Goal: Task Accomplishment & Management: Use online tool/utility

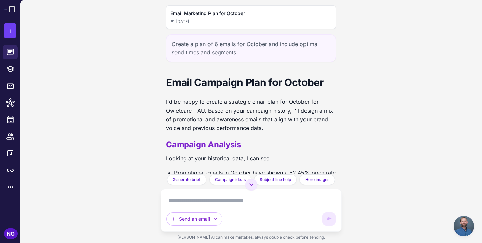
scroll to position [562, 0]
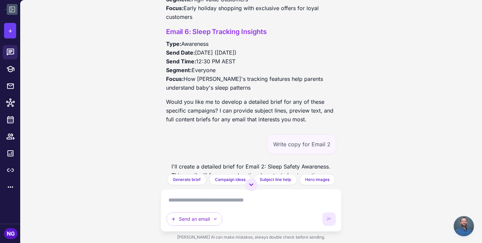
click at [12, 12] on icon at bounding box center [12, 10] width 6 height 6
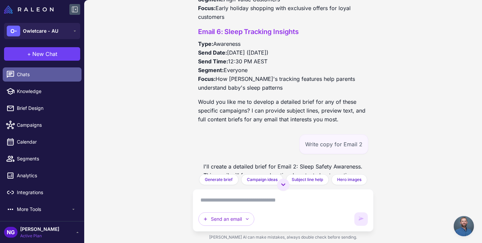
click at [28, 69] on link "Chats" at bounding box center [42, 74] width 79 height 14
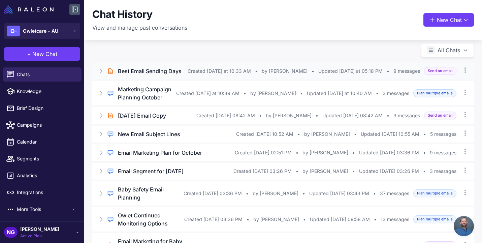
click at [146, 74] on h3 "Best Email Sending Days" at bounding box center [150, 71] width 64 height 8
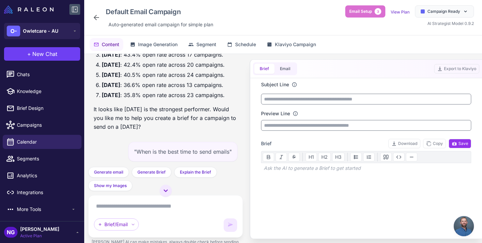
scroll to position [123, 0]
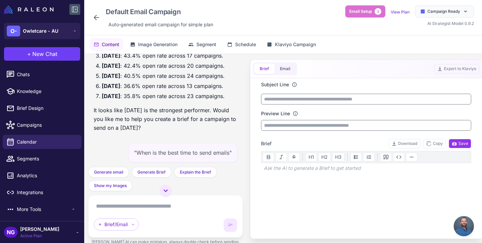
click at [96, 18] on icon at bounding box center [96, 17] width 8 height 8
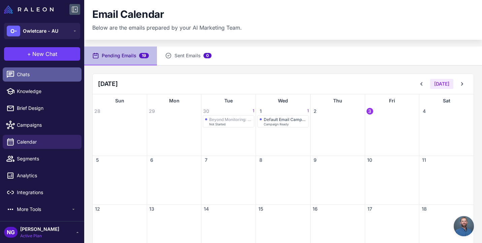
click at [28, 73] on span "Chats" at bounding box center [46, 74] width 59 height 7
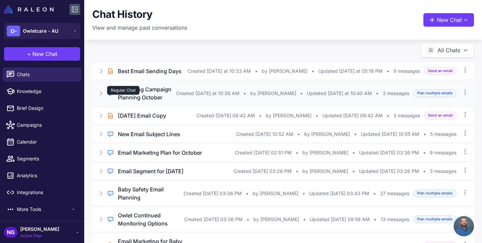
click at [133, 95] on div "Regular Chat" at bounding box center [123, 90] width 32 height 9
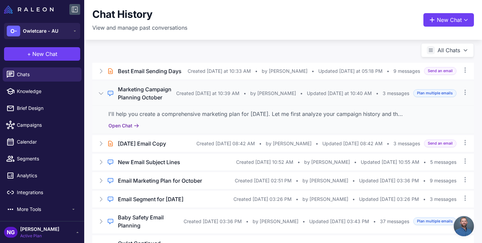
click at [130, 129] on button "Open Chat" at bounding box center [124, 125] width 31 height 7
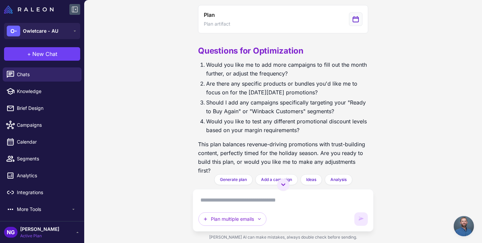
scroll to position [390, 0]
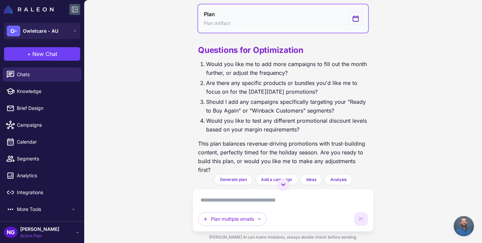
click at [229, 26] on span "Plan artifact" at bounding box center [217, 23] width 27 height 7
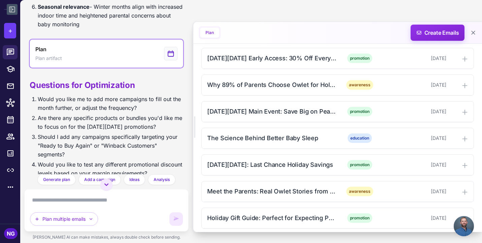
scroll to position [314, 0]
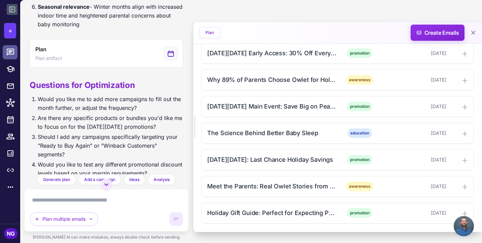
click at [13, 48] on icon at bounding box center [10, 52] width 9 height 9
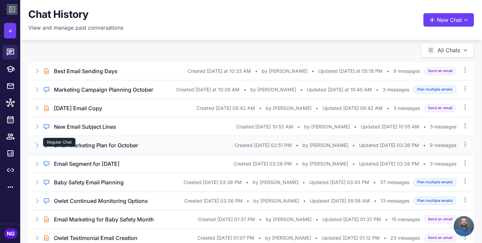
click at [75, 147] on div "Regular Chat" at bounding box center [59, 142] width 32 height 9
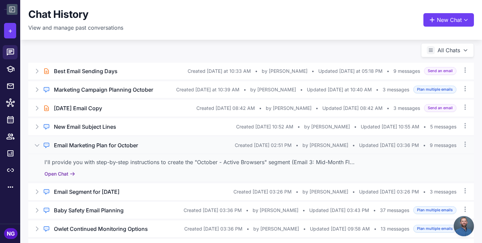
click at [66, 178] on button "Open Chat" at bounding box center [60, 173] width 31 height 7
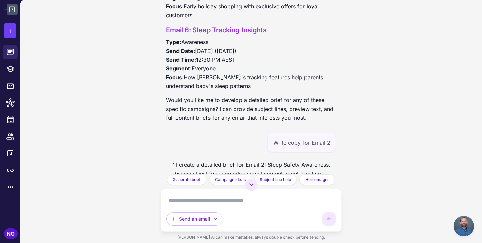
scroll to position [562, 0]
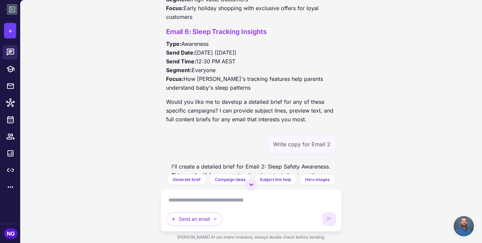
click at [202, 30] on h3 "Email 6: Sleep Tracking Insights" at bounding box center [251, 32] width 170 height 10
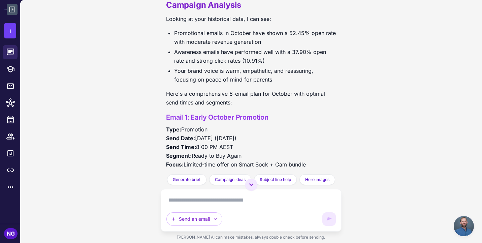
scroll to position [0, 0]
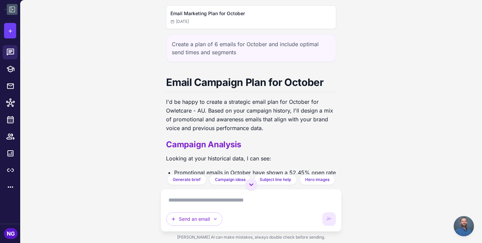
click at [208, 18] on div "Email Marketing Plan for October 8/19/2025" at bounding box center [251, 17] width 161 height 15
click at [189, 21] on span "[DATE]" at bounding box center [180, 22] width 19 height 6
click at [200, 12] on h2 "Email Marketing Plan for October" at bounding box center [251, 13] width 161 height 7
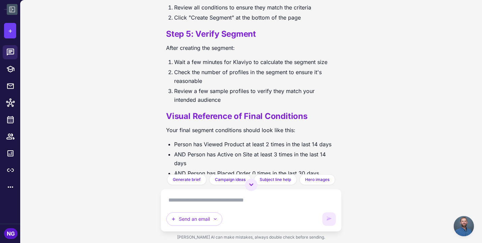
scroll to position [2769, 0]
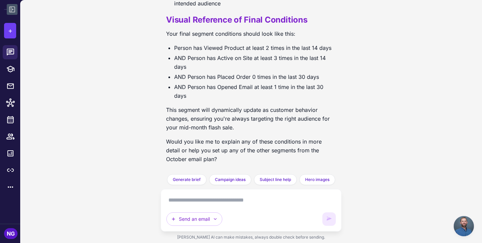
click at [186, 196] on textarea at bounding box center [252, 200] width 170 height 11
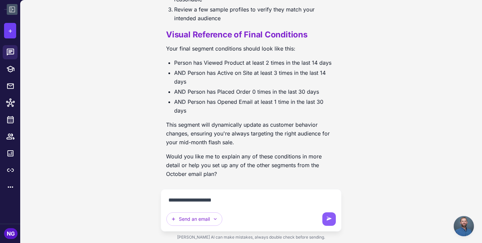
type textarea "**********"
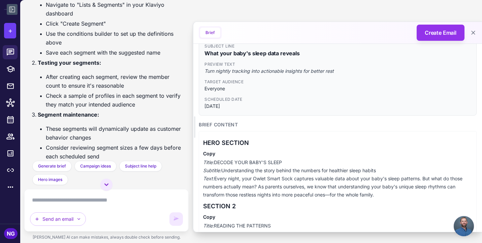
scroll to position [24, 0]
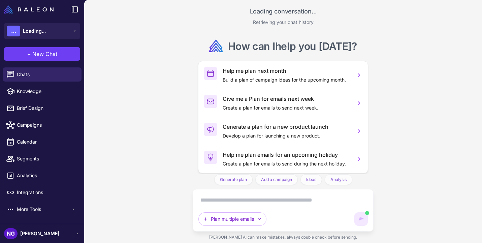
scroll to position [3133, 0]
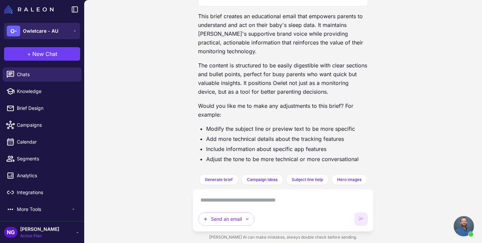
click at [55, 35] on div "O- Owletcare - AU" at bounding box center [33, 31] width 52 height 11
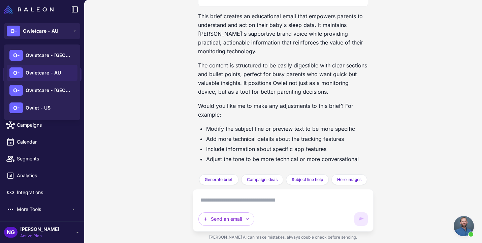
click at [52, 71] on span "Owletcare - AU" at bounding box center [43, 72] width 35 height 7
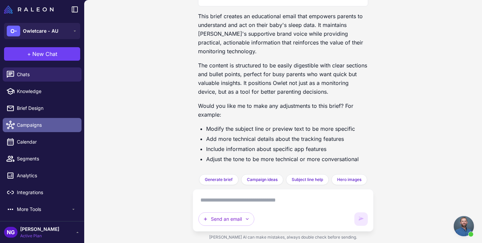
click at [39, 123] on span "Campaigns" at bounding box center [46, 124] width 59 height 7
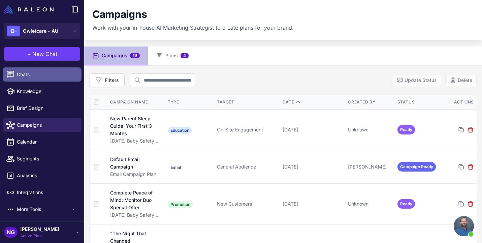
click at [46, 76] on span "Chats" at bounding box center [46, 74] width 59 height 7
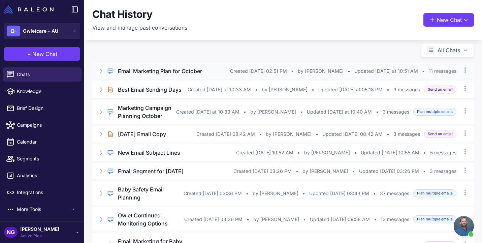
click at [152, 71] on h3 "Email Marketing Plan for October" at bounding box center [160, 71] width 84 height 8
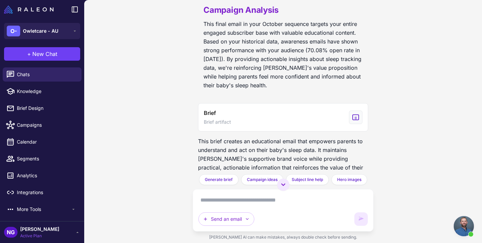
scroll to position [3010, 0]
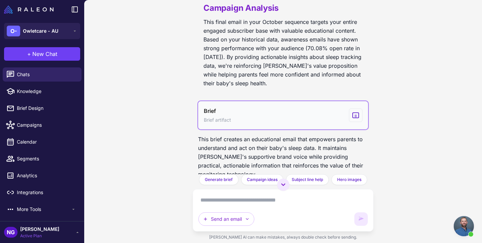
click at [255, 107] on button "Brief Brief artifact" at bounding box center [283, 115] width 170 height 28
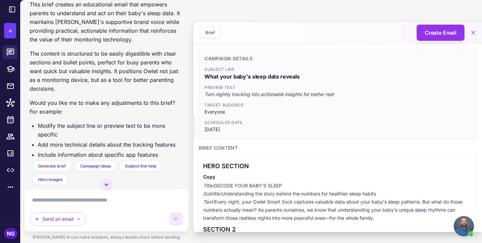
scroll to position [3302, 0]
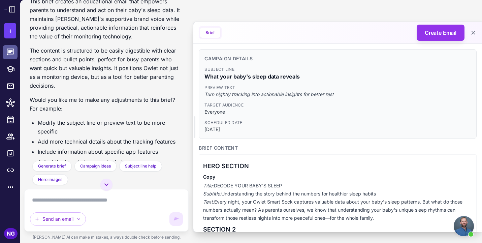
click at [12, 52] on icon at bounding box center [10, 52] width 9 height 9
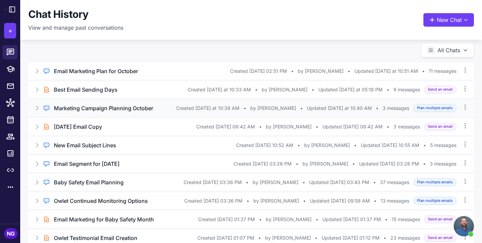
click at [90, 106] on h3 "Marketing Campaign Planning October" at bounding box center [103, 108] width 99 height 8
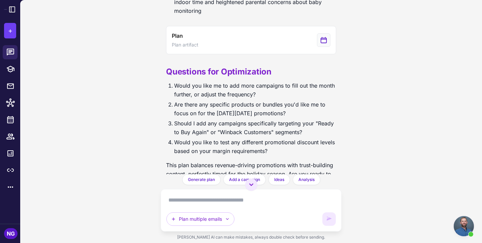
scroll to position [369, 0]
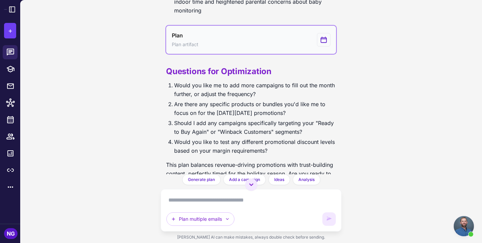
click at [203, 35] on button "Plan Plan artifact" at bounding box center [251, 40] width 170 height 28
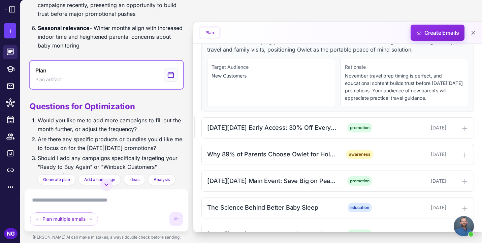
scroll to position [314, 0]
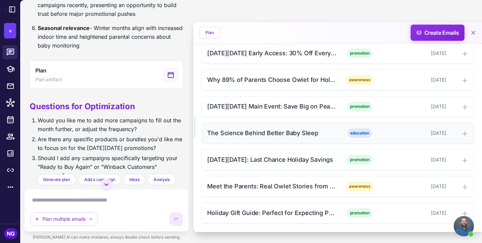
click at [252, 134] on div "The Science Behind Better Baby Sleep" at bounding box center [271, 132] width 129 height 9
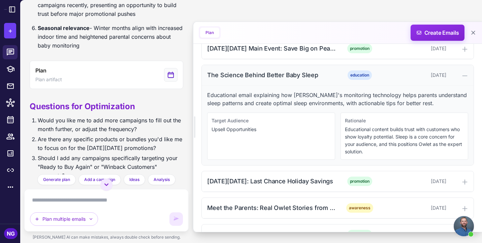
scroll to position [393, 0]
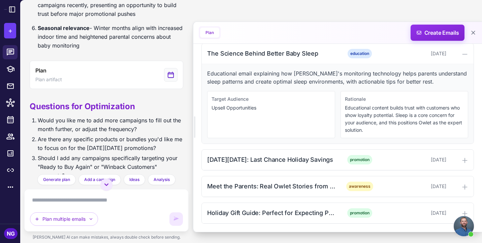
click at [353, 108] on p "Educational content builds trust with customers who show loyalty potential. Sle…" at bounding box center [404, 119] width 119 height 30
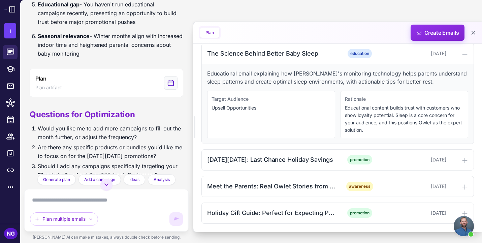
scroll to position [360, 0]
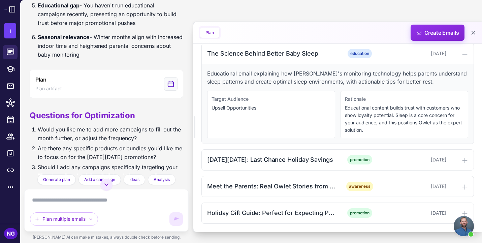
click at [274, 88] on div "Educational email explaining how [PERSON_NAME]'s monitoring technology helps pa…" at bounding box center [338, 104] width 272 height 80
click at [267, 56] on div "The Science Behind Better Baby Sleep" at bounding box center [271, 53] width 129 height 9
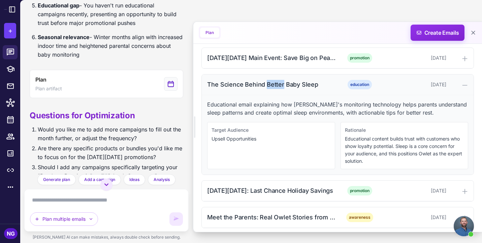
click at [267, 56] on div "Preparing for Holiday Travel with Baby education [DATE] Educational email helpi…" at bounding box center [338, 71] width 273 height 367
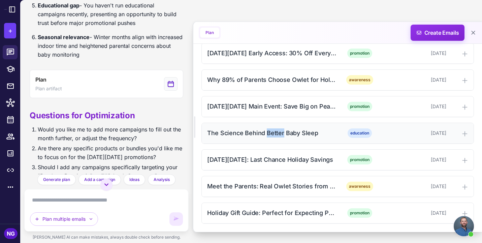
scroll to position [314, 0]
click at [265, 130] on div "The Science Behind Better Baby Sleep" at bounding box center [271, 132] width 129 height 9
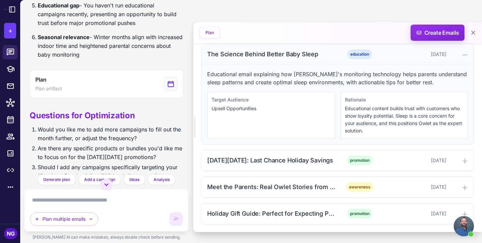
scroll to position [393, 0]
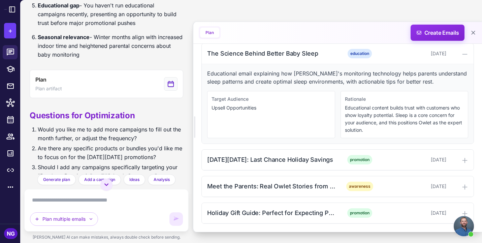
click at [117, 200] on textarea at bounding box center [106, 200] width 153 height 11
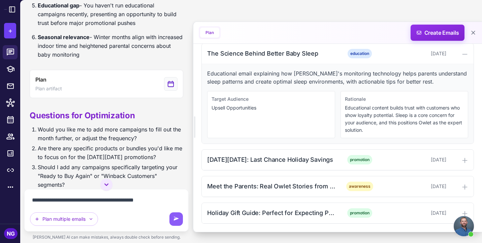
type textarea "**********"
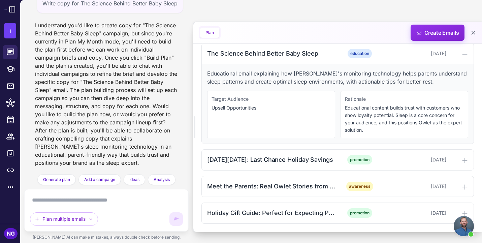
scroll to position [626, 0]
click at [438, 36] on span "Create Emails" at bounding box center [438, 33] width 59 height 16
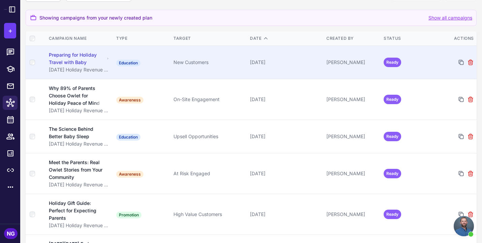
scroll to position [84, 0]
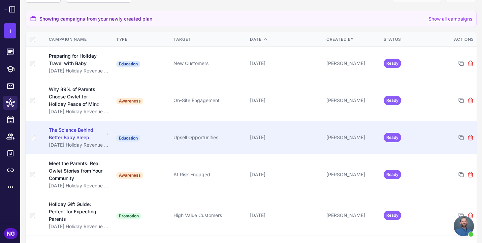
click at [83, 137] on div "The Science Behind Better Baby Sleep" at bounding box center [77, 133] width 56 height 15
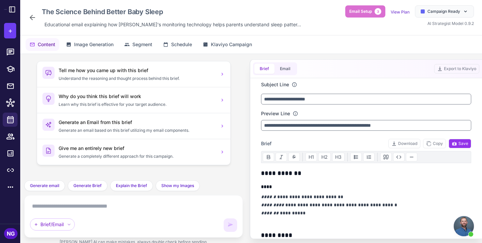
click at [35, 19] on icon at bounding box center [32, 17] width 8 height 8
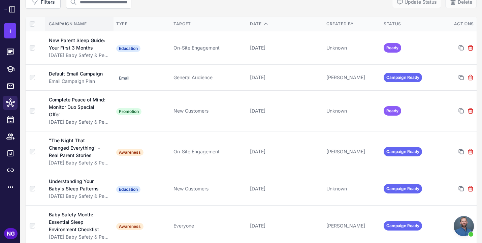
scroll to position [69, 0]
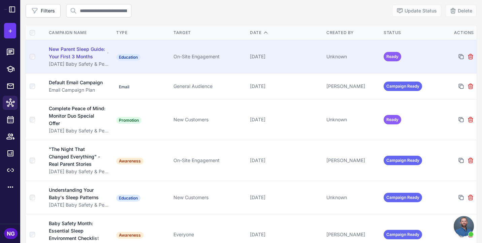
click at [71, 55] on div "New Parent Sleep Guide: Your First 3 Months" at bounding box center [77, 53] width 56 height 15
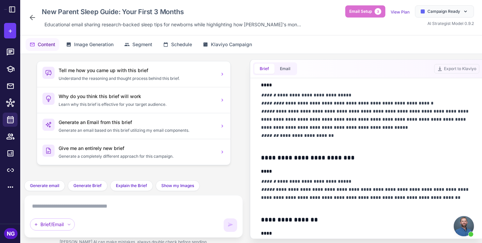
scroll to position [249, 0]
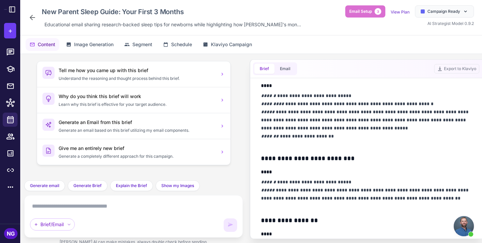
click at [32, 19] on icon at bounding box center [32, 17] width 5 height 5
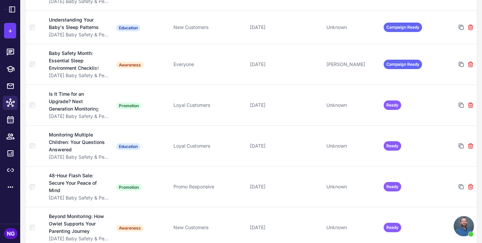
scroll to position [240, 0]
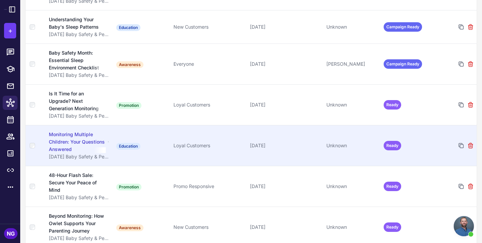
click at [87, 142] on div "Monitoring Multiple Children: Your Questions Answered" at bounding box center [77, 142] width 57 height 22
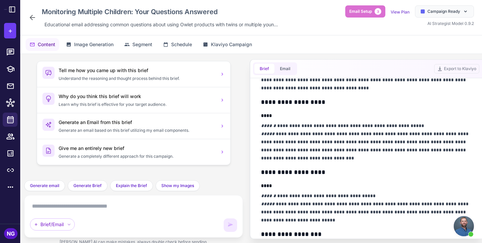
scroll to position [147, 0]
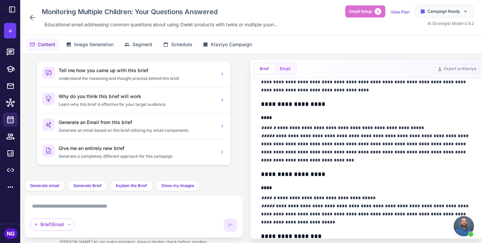
click at [286, 73] on button "Email" at bounding box center [285, 69] width 21 height 10
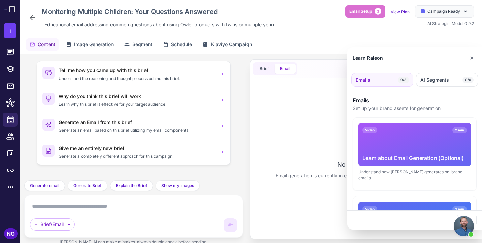
click at [303, 114] on div at bounding box center [241, 121] width 482 height 243
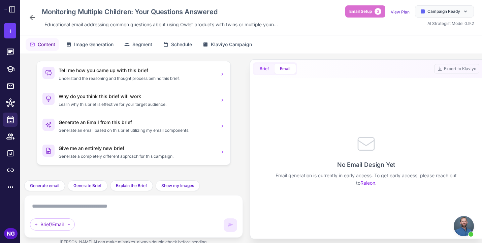
click at [267, 71] on button "Brief" at bounding box center [265, 69] width 20 height 10
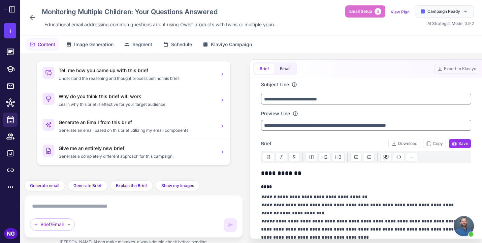
click at [31, 18] on icon at bounding box center [32, 17] width 5 height 5
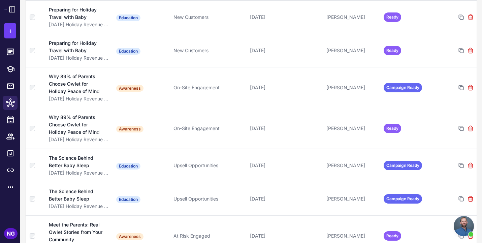
scroll to position [515, 0]
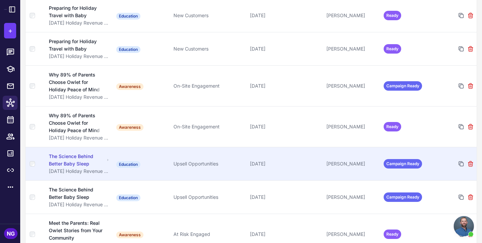
click at [80, 161] on div "The Science Behind Better Baby Sleep" at bounding box center [77, 160] width 56 height 15
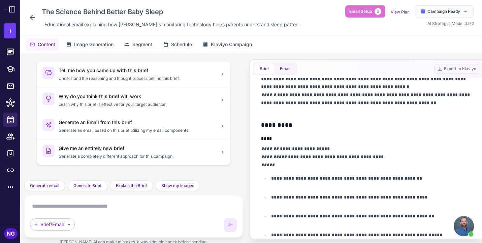
scroll to position [210, 0]
